Goal: Task Accomplishment & Management: Use online tool/utility

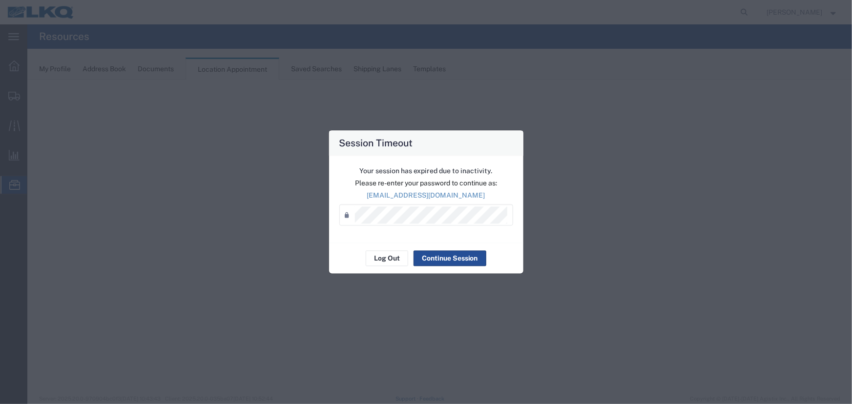
select select "27634"
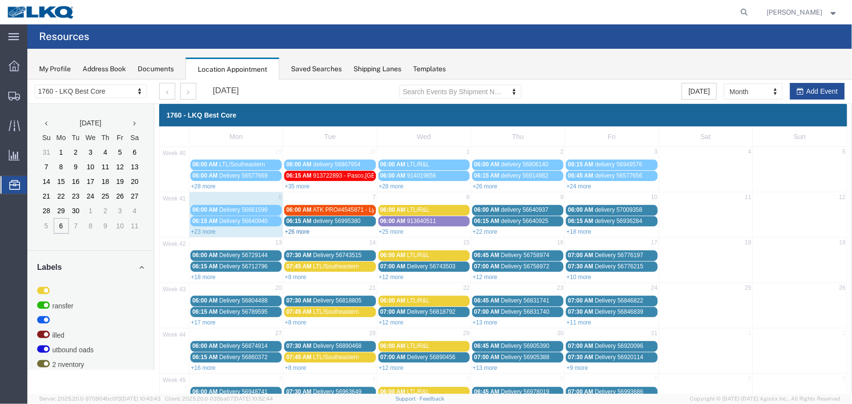
click at [306, 229] on link "+26 more" at bounding box center [296, 231] width 25 height 7
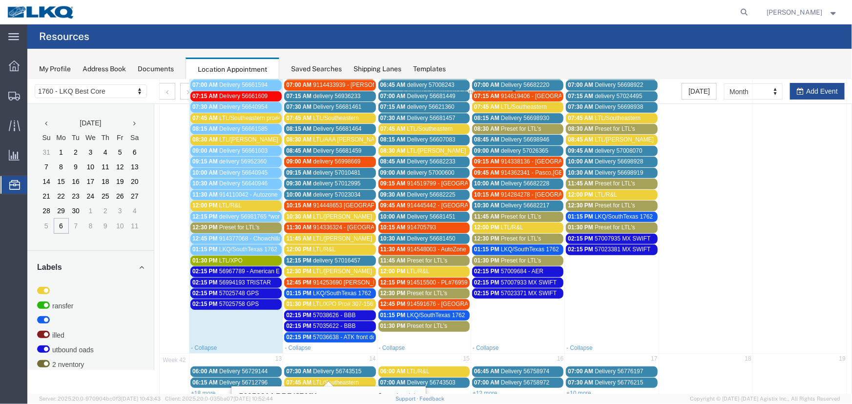
scroll to position [177, 0]
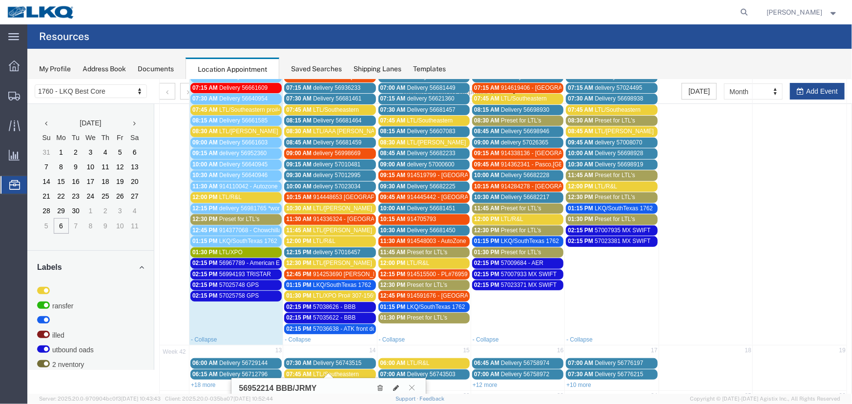
click at [255, 259] on div "02:15 PM 56967789 - American E." at bounding box center [235, 262] width 87 height 7
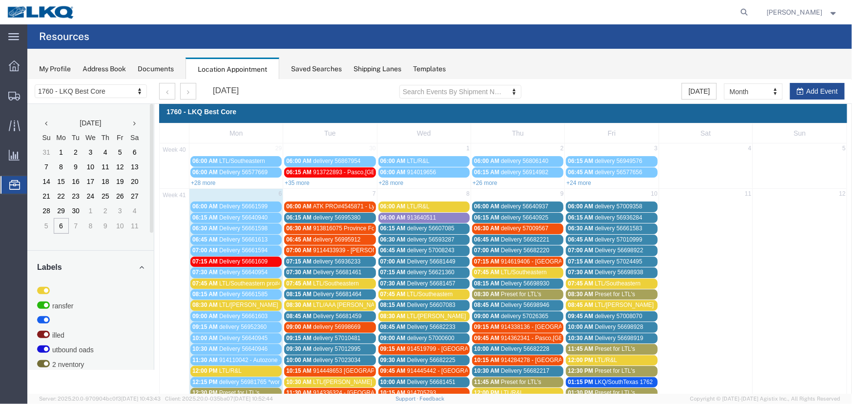
scroll to position [0, 0]
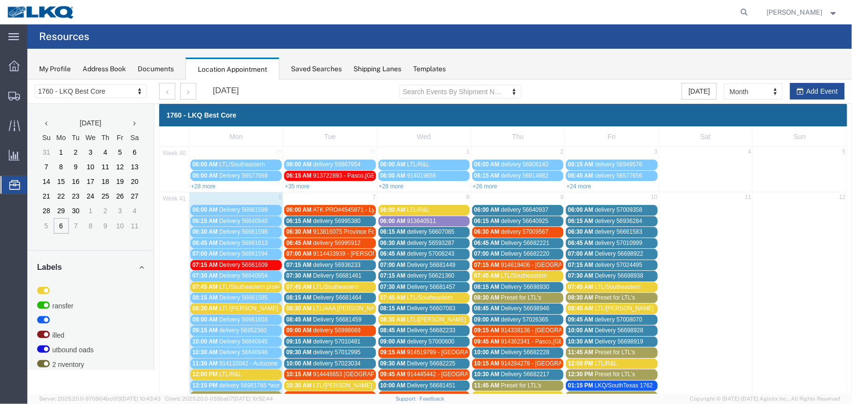
click at [350, 253] on span "9114433939 - [PERSON_NAME], [GEOGRAPHIC_DATA] - [PERSON_NAME]" at bounding box center [414, 253] width 202 height 7
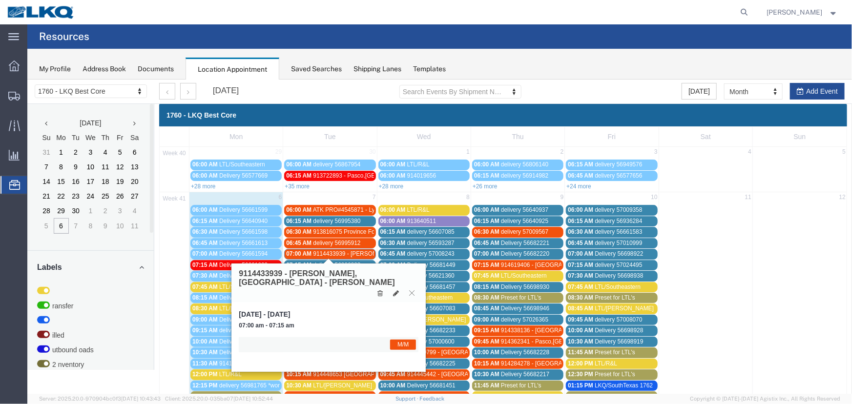
drag, startPoint x: 347, startPoint y: 255, endPoint x: 353, endPoint y: 258, distance: 6.1
click at [347, 255] on span "9114433939 - [PERSON_NAME], [GEOGRAPHIC_DATA] - [PERSON_NAME]" at bounding box center [414, 253] width 202 height 7
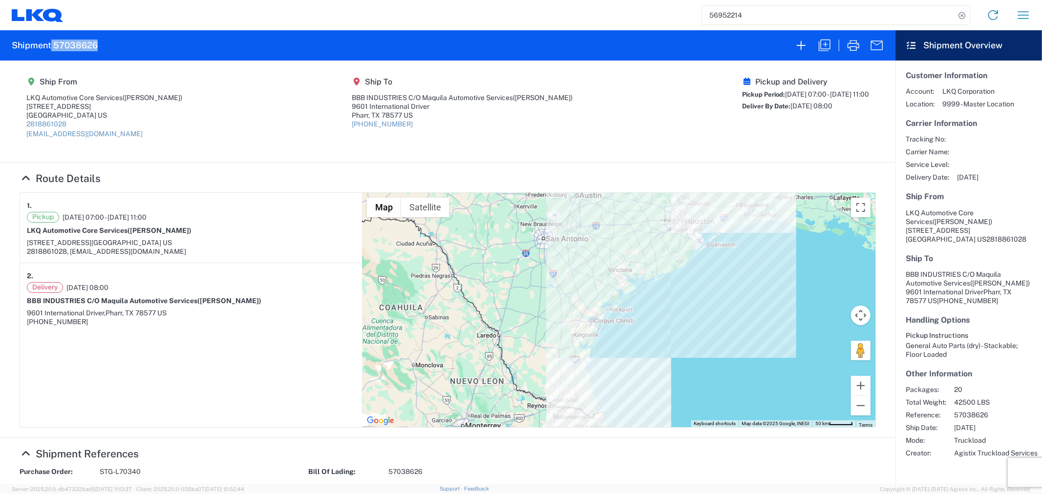
click at [105, 42] on agx-form-header "Shipment 57038626" at bounding box center [447, 45] width 895 height 30
